Goal: Contribute content: Add original content to the website for others to see

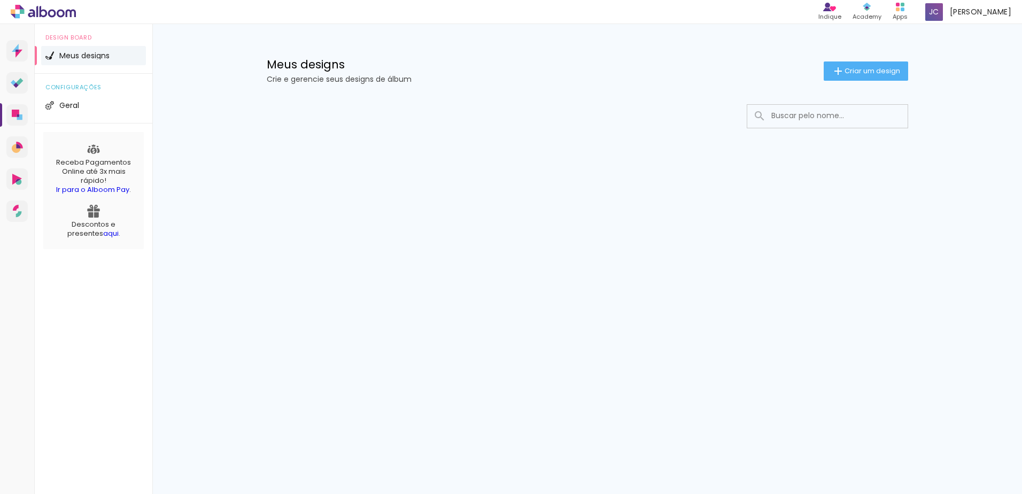
click at [18, 13] on icon at bounding box center [43, 12] width 65 height 14
click at [894, 74] on span "Criar um design" at bounding box center [873, 70] width 56 height 7
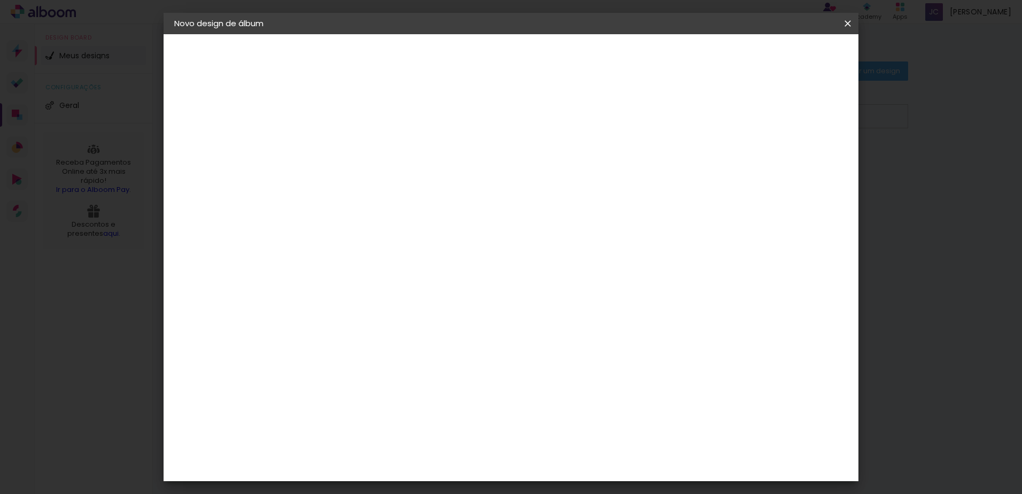
click at [849, 22] on iron-icon at bounding box center [848, 23] width 13 height 11
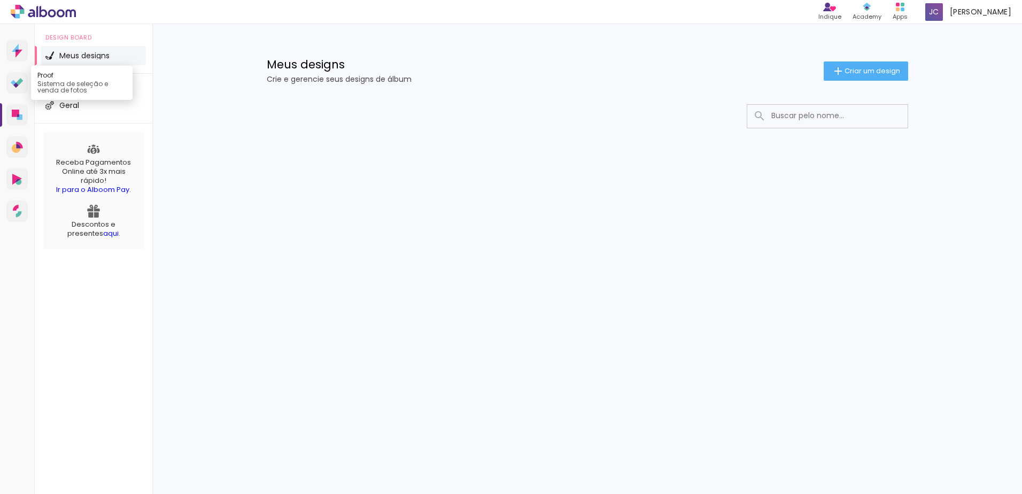
click at [19, 84] on icon at bounding box center [19, 81] width 7 height 7
